Goal: Find specific page/section: Find specific page/section

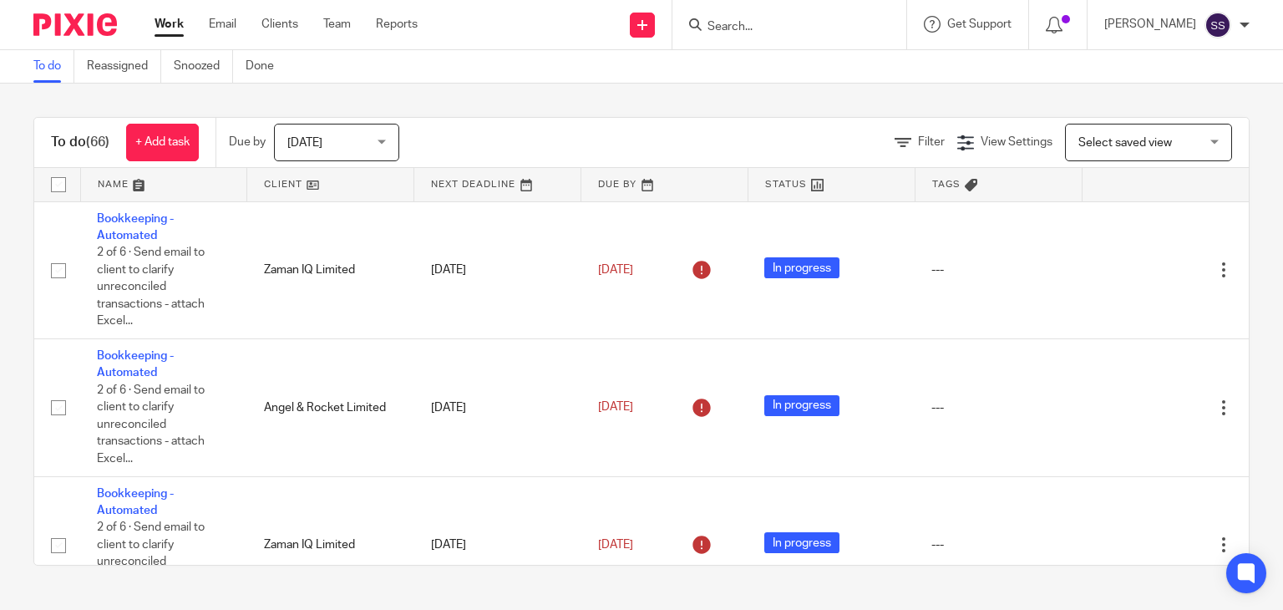
click at [715, 31] on input "Search" at bounding box center [781, 27] width 150 height 15
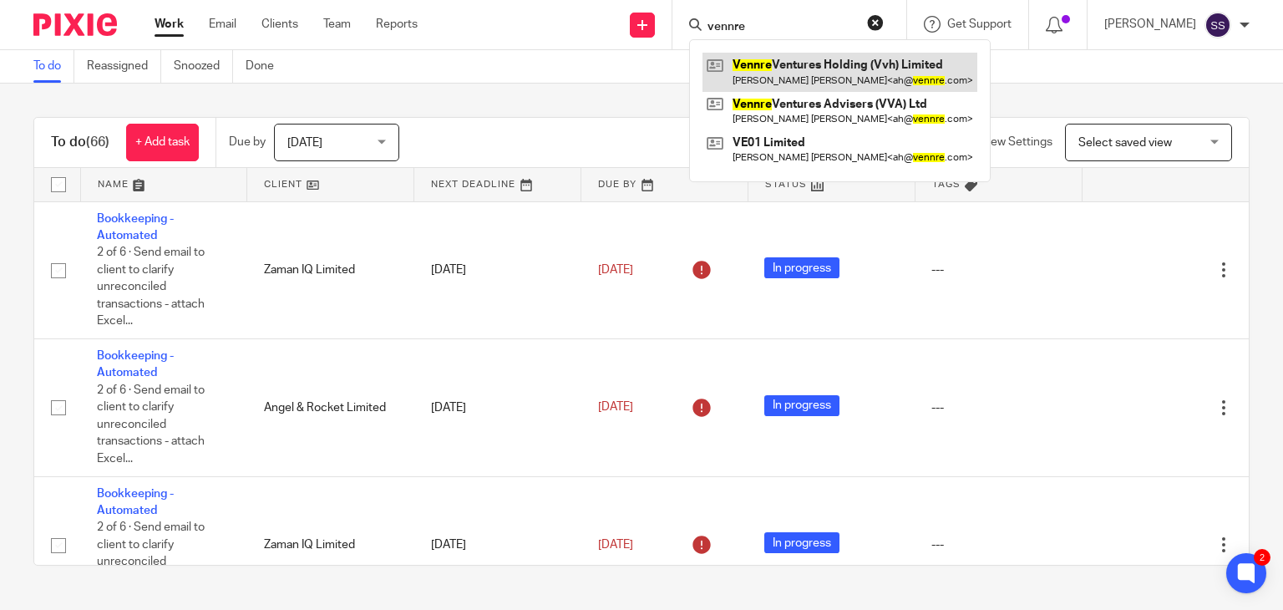
type input "vennre"
click at [807, 81] on link at bounding box center [839, 72] width 275 height 38
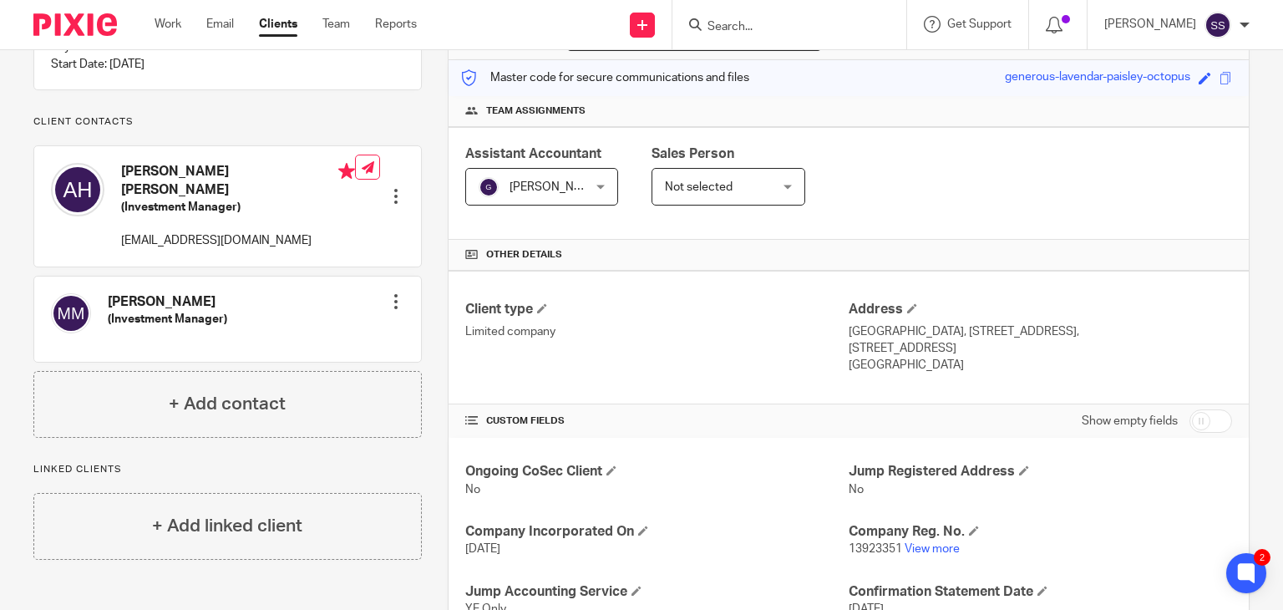
scroll to position [437, 0]
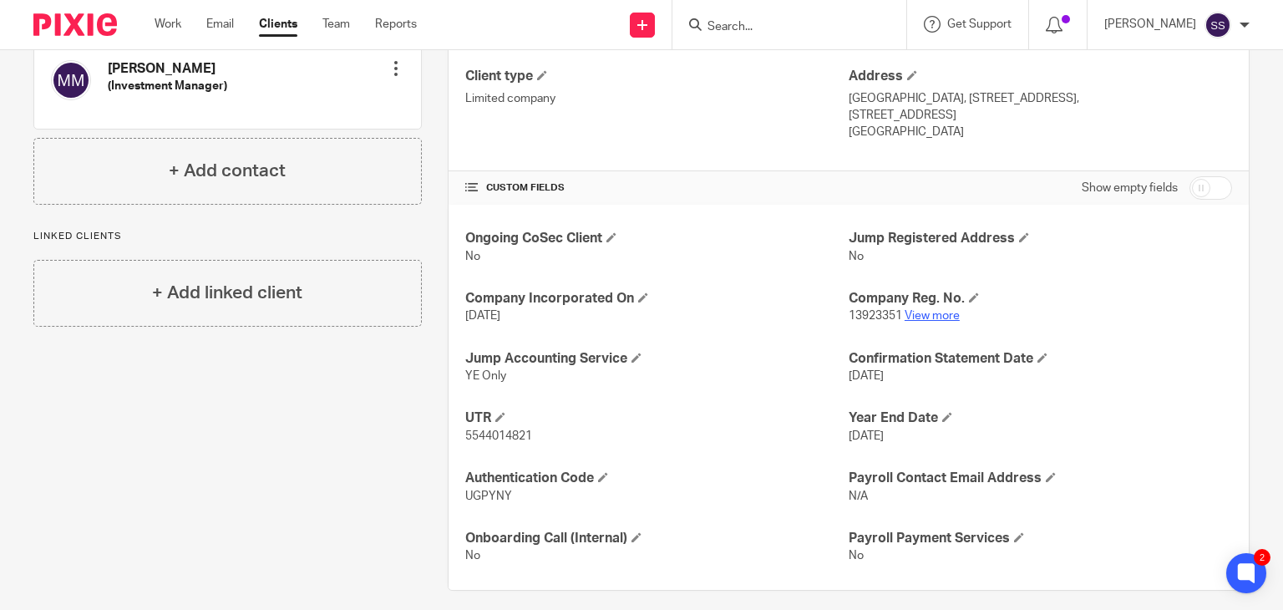
click at [924, 313] on link "View more" at bounding box center [931, 316] width 55 height 12
